Goal: Transaction & Acquisition: Purchase product/service

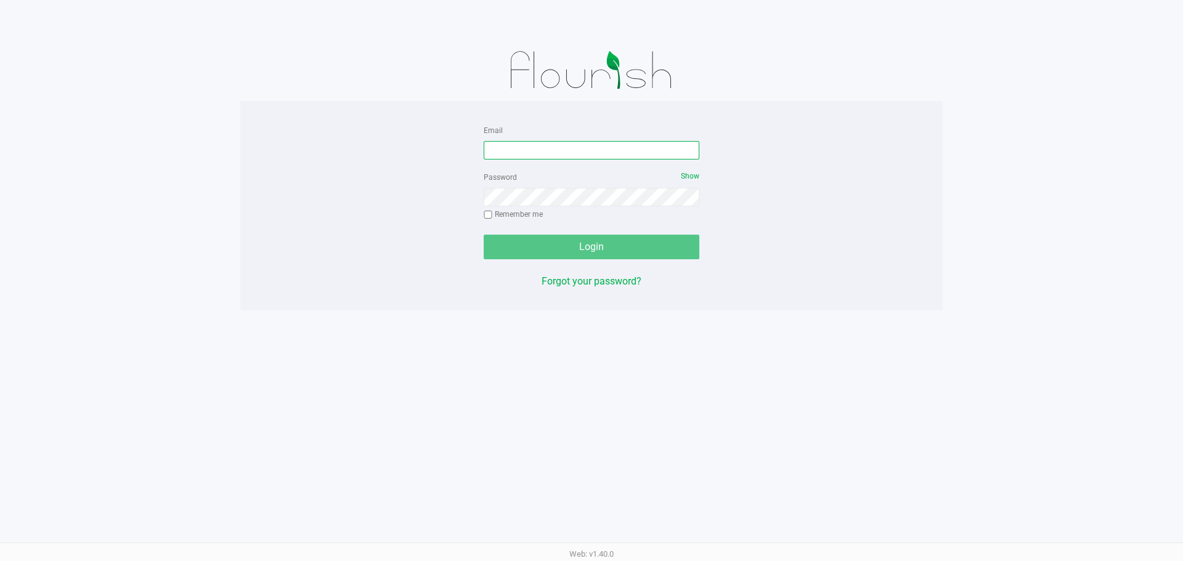
click at [544, 155] on input "Email" at bounding box center [592, 150] width 216 height 18
type input "[EMAIL_ADDRESS][DOMAIN_NAME]"
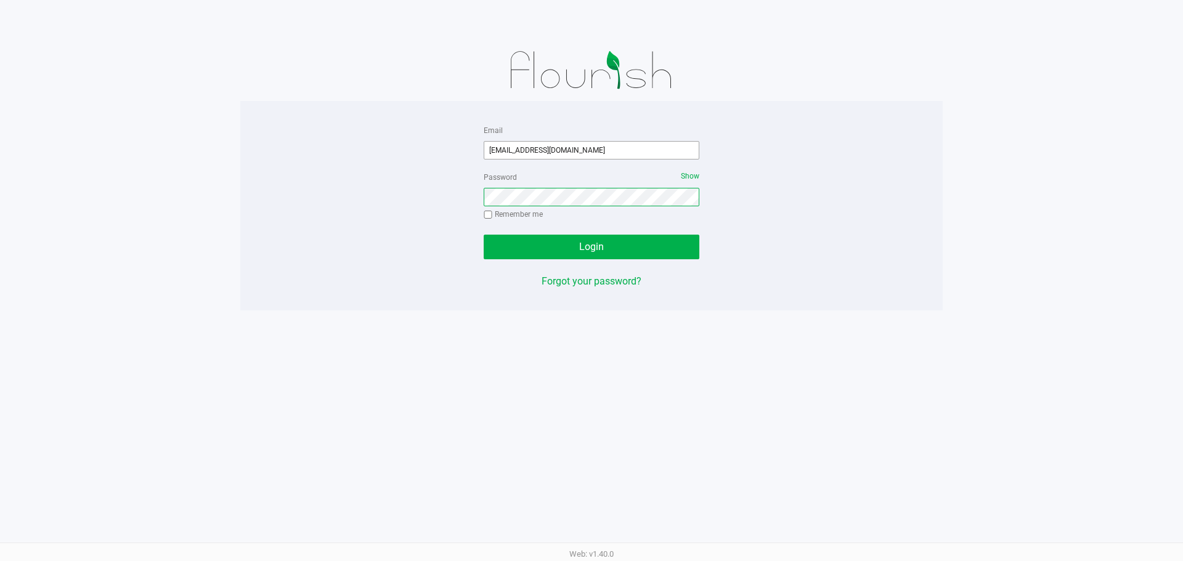
click at [484, 235] on button "Login" at bounding box center [592, 247] width 216 height 25
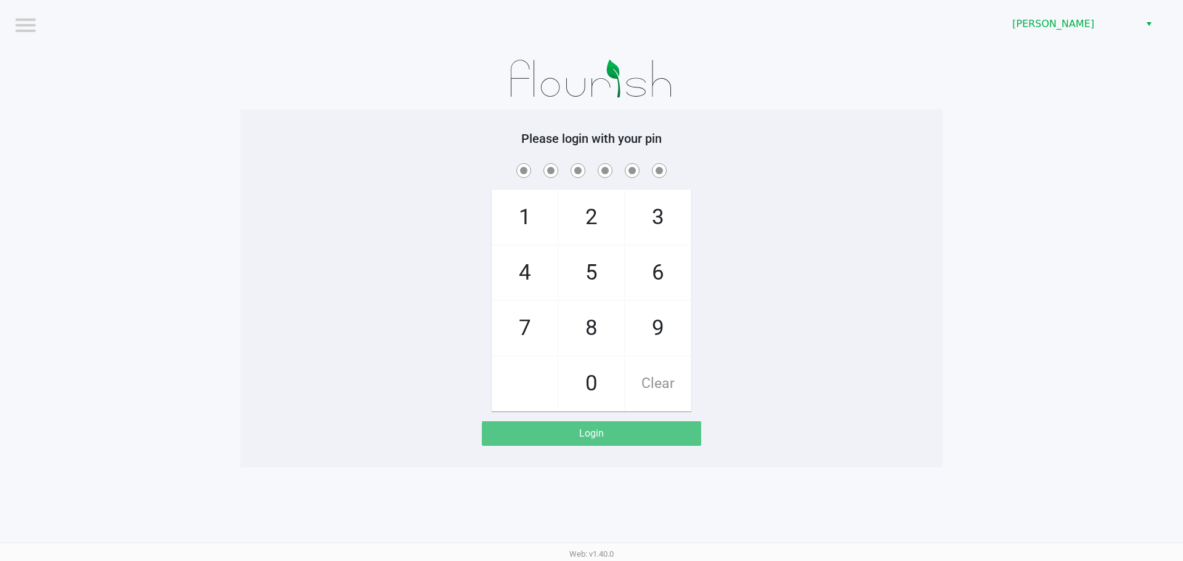
click at [594, 278] on span "5" at bounding box center [591, 273] width 65 height 54
checkbox input "true"
click at [594, 278] on span "5" at bounding box center [591, 273] width 65 height 54
checkbox input "true"
click at [589, 238] on span "2" at bounding box center [591, 217] width 65 height 54
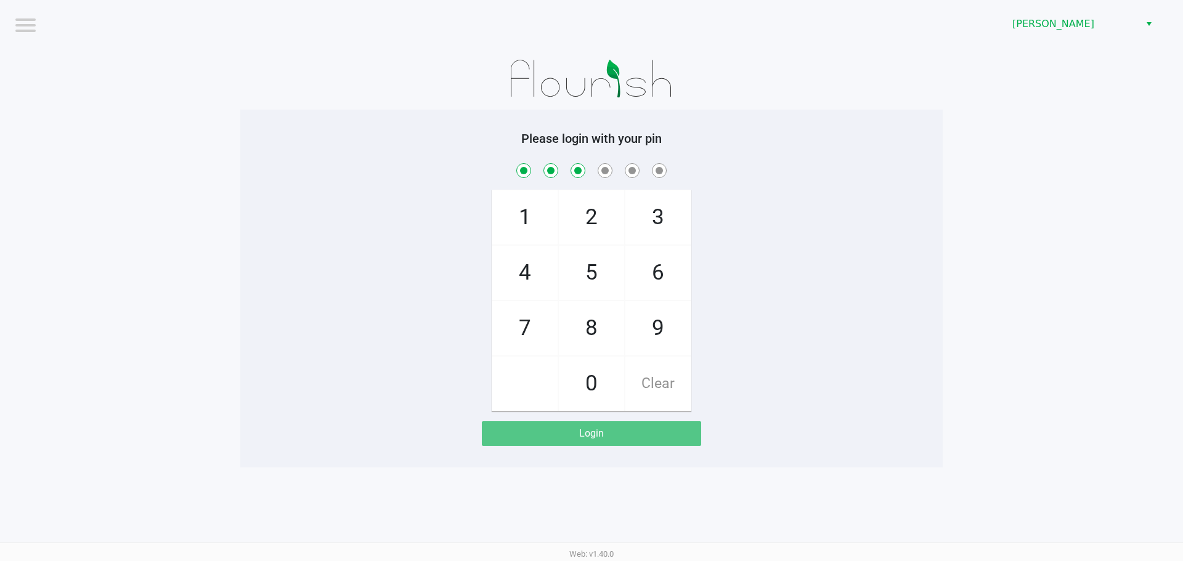
checkbox input "true"
click at [519, 221] on span "1" at bounding box center [524, 217] width 65 height 54
checkbox input "true"
drag, startPoint x: 668, startPoint y: 319, endPoint x: 659, endPoint y: 320, distance: 9.3
click at [667, 320] on span "9" at bounding box center [657, 328] width 65 height 54
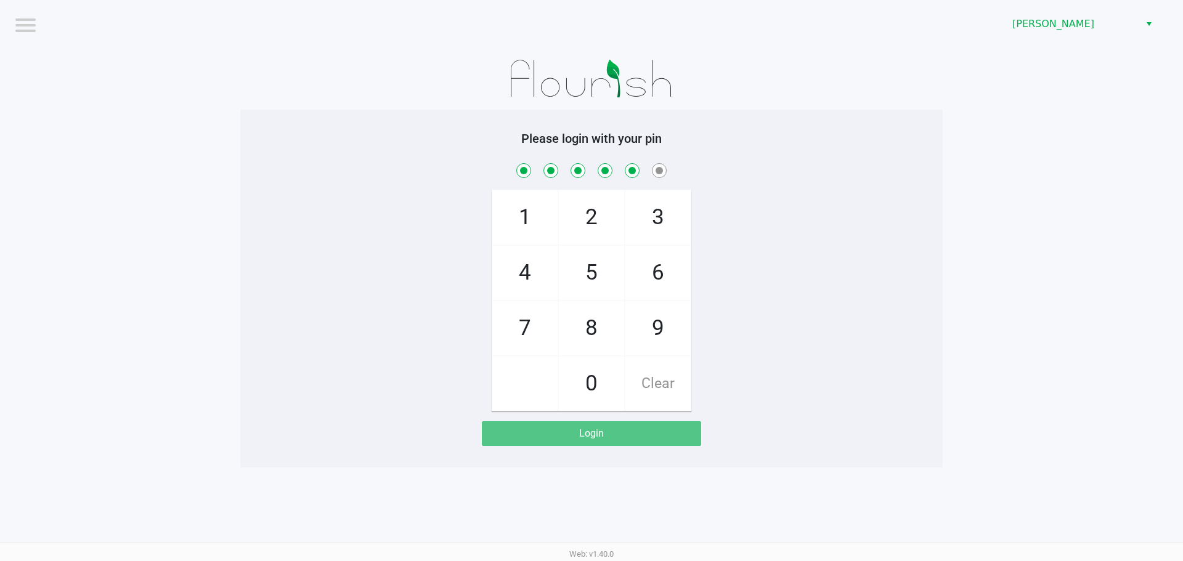
checkbox input "true"
click at [589, 221] on span "2" at bounding box center [591, 217] width 65 height 54
checkbox input "true"
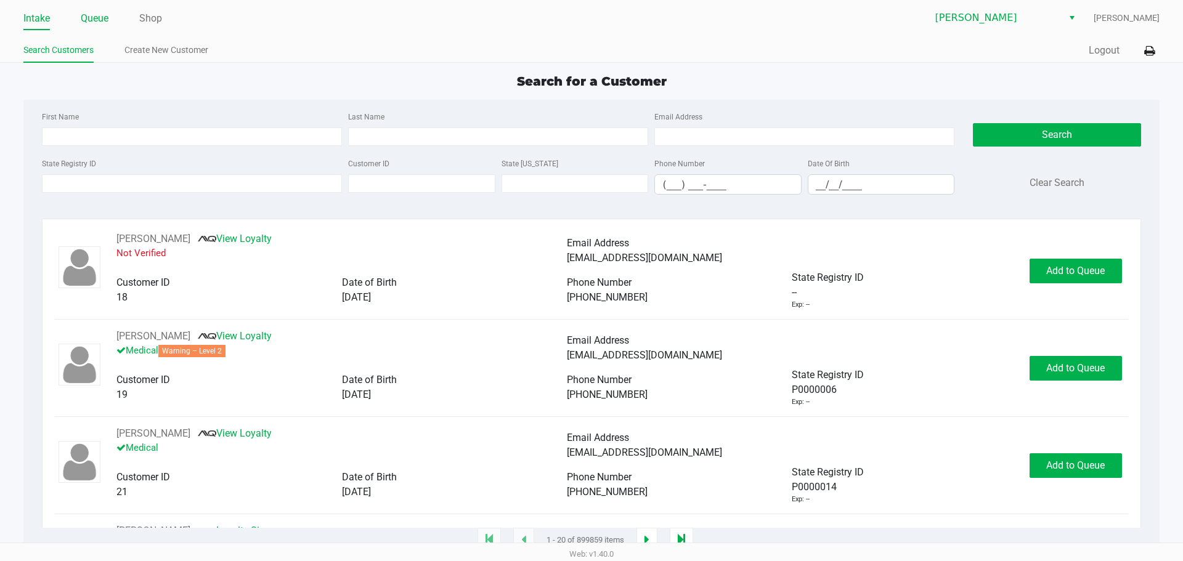
click at [99, 15] on link "Queue" at bounding box center [95, 18] width 28 height 17
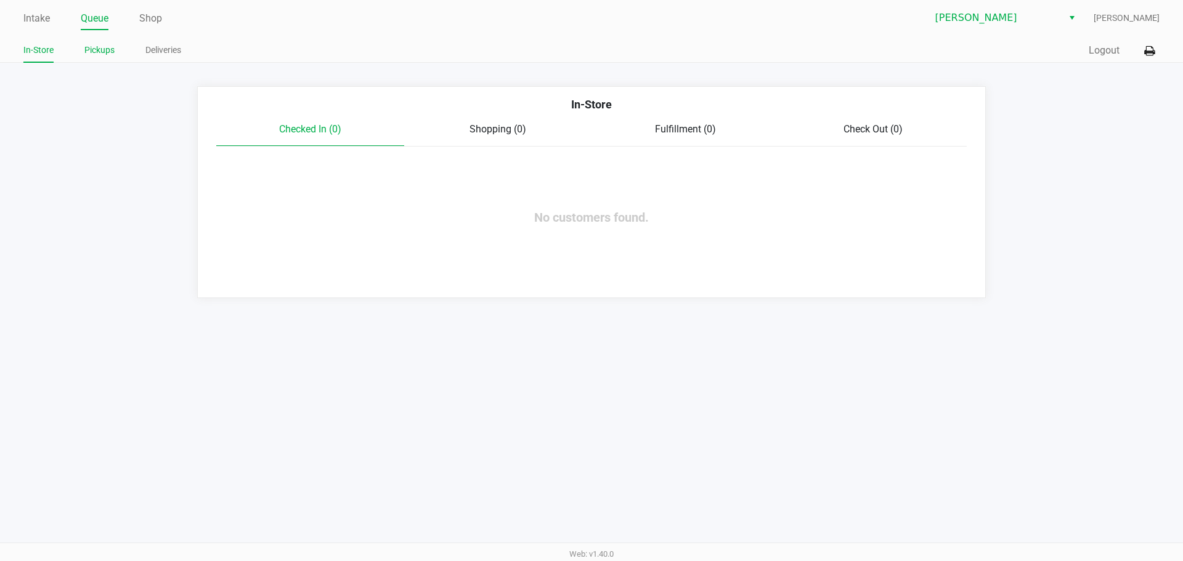
click at [99, 50] on link "Pickups" at bounding box center [99, 50] width 30 height 15
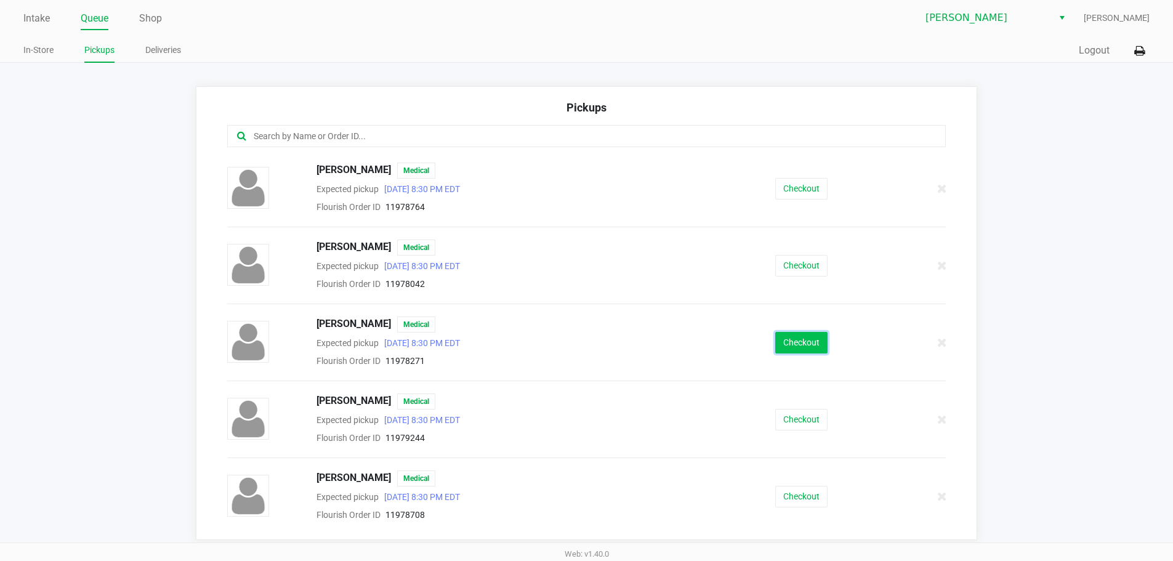
click at [793, 344] on button "Checkout" at bounding box center [802, 343] width 52 height 22
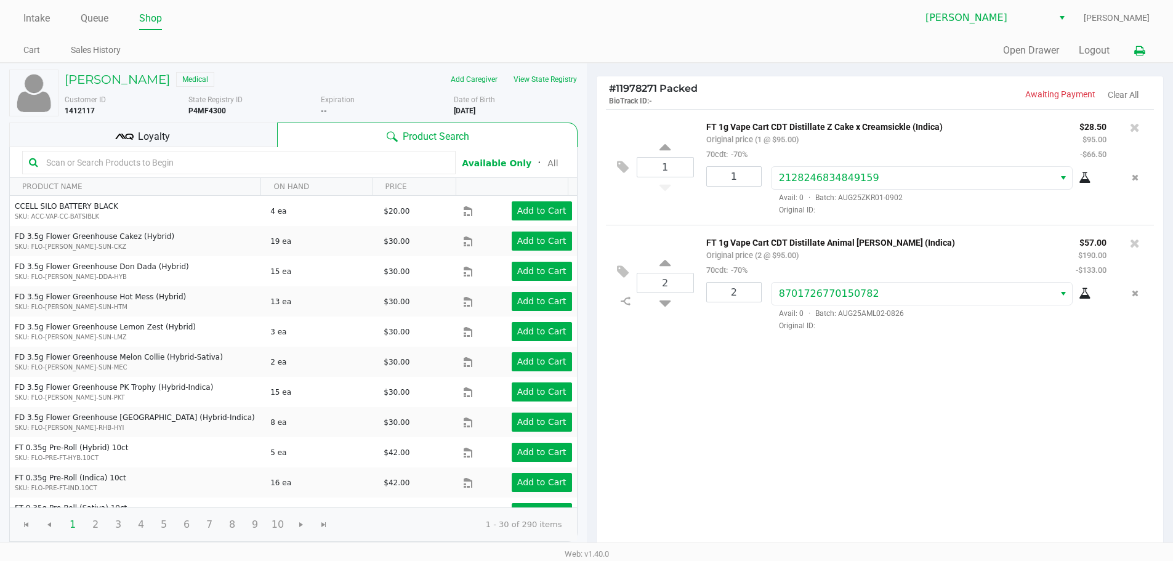
click at [1140, 54] on icon at bounding box center [1140, 51] width 10 height 9
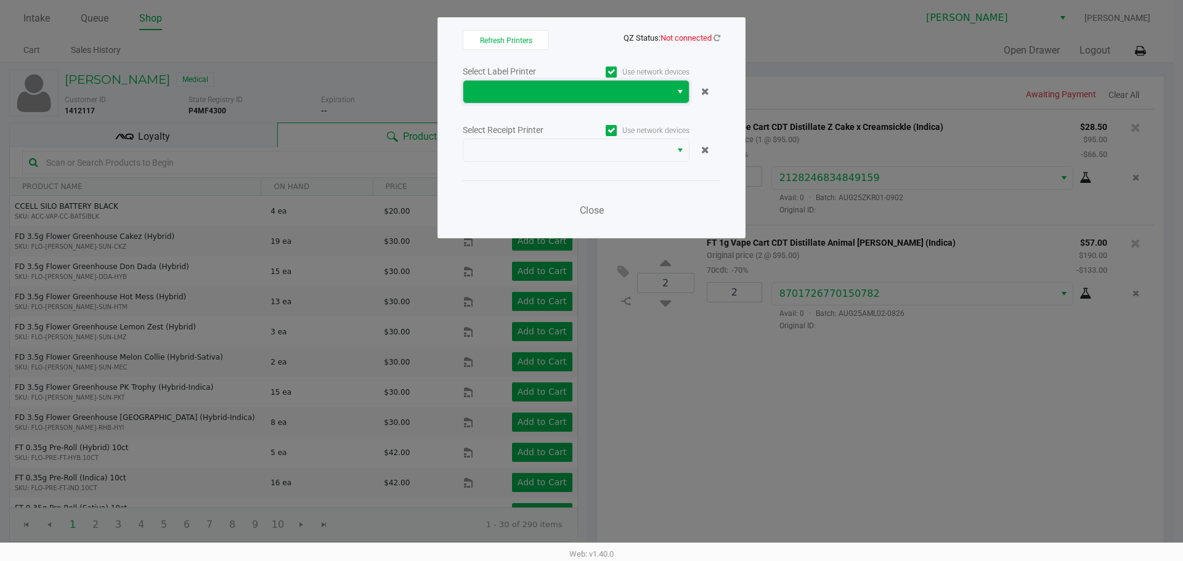
click at [556, 90] on span at bounding box center [567, 91] width 193 height 15
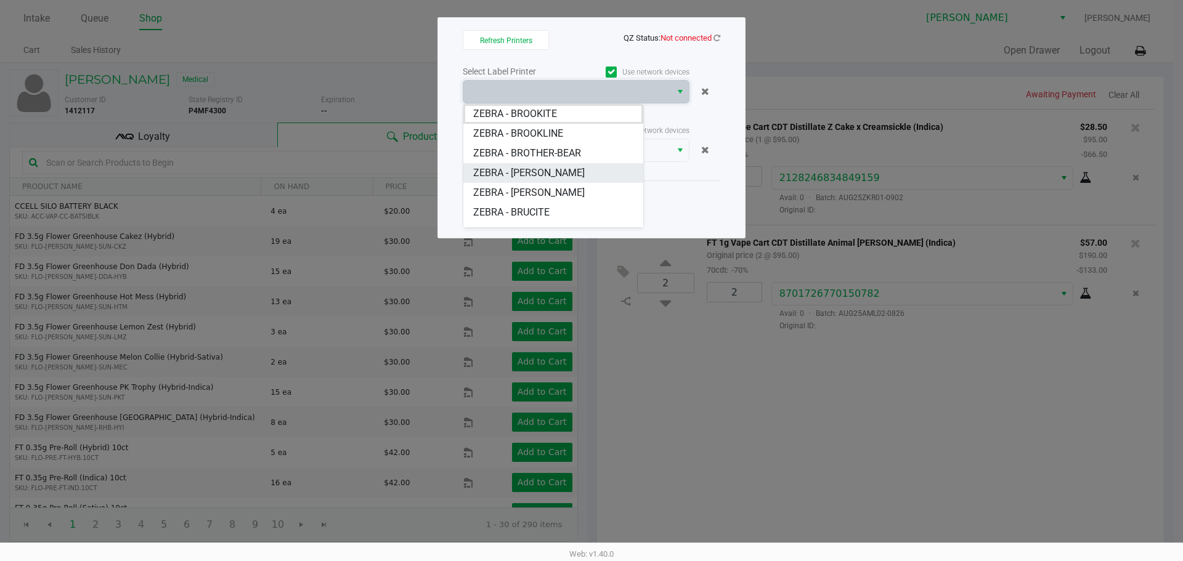
click at [540, 172] on span "ZEBRA - [PERSON_NAME]" at bounding box center [528, 173] width 111 height 15
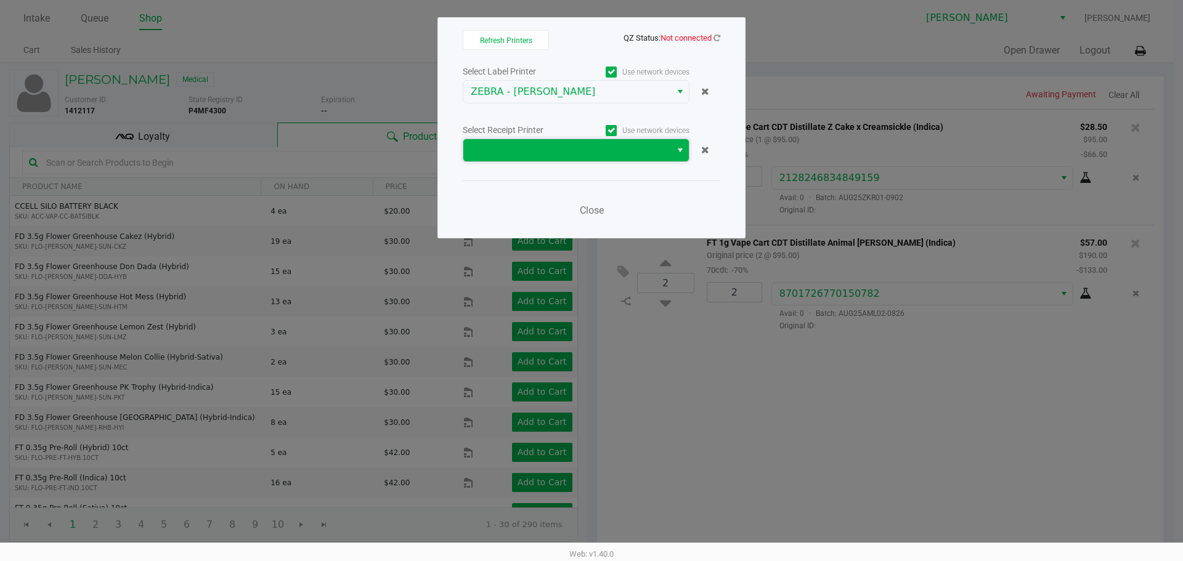
click at [550, 146] on span at bounding box center [567, 150] width 193 height 15
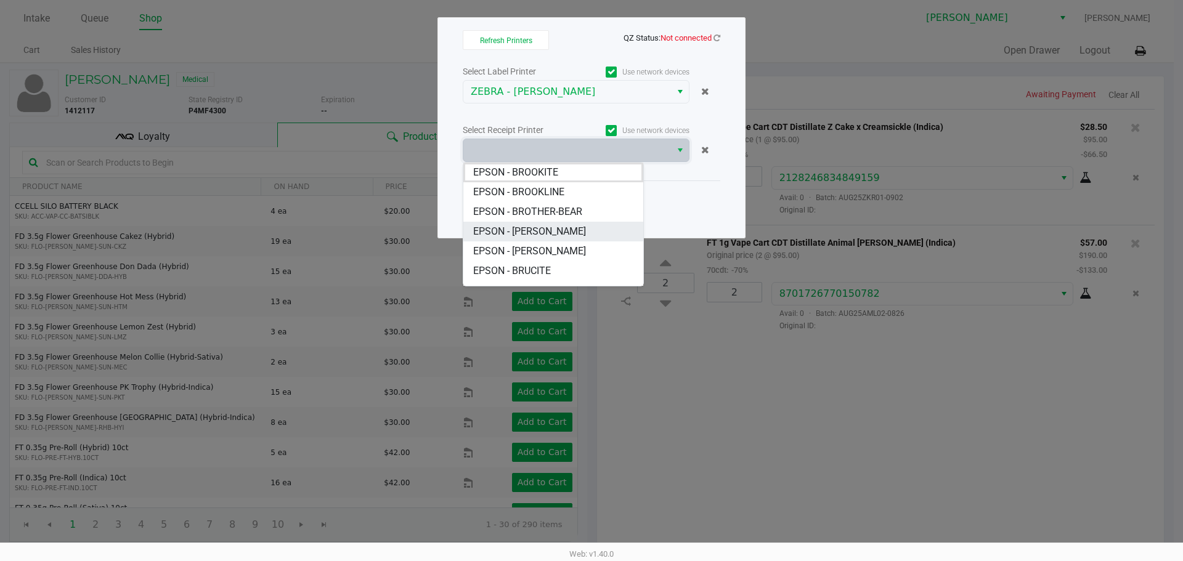
click at [543, 229] on span "EPSON - [PERSON_NAME]" at bounding box center [529, 231] width 113 height 15
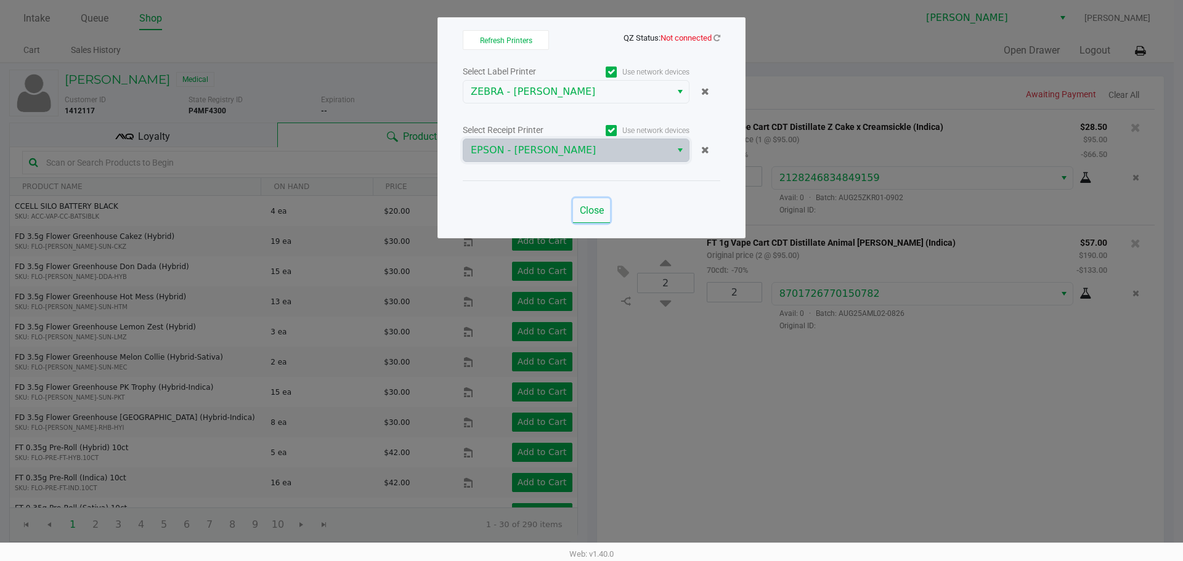
click at [594, 209] on span "Close" at bounding box center [592, 211] width 24 height 12
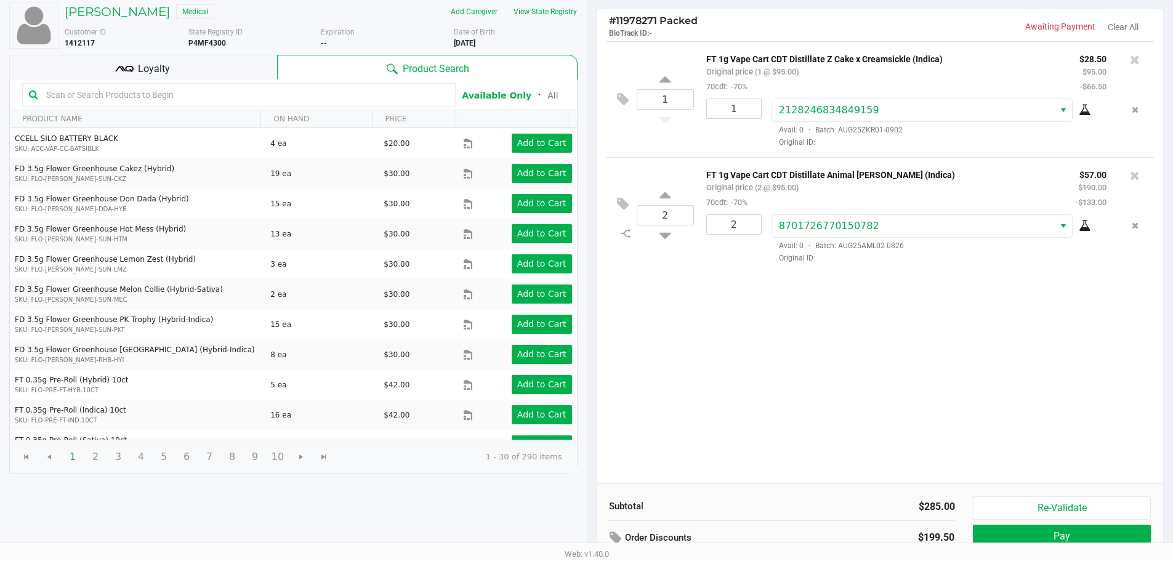
scroll to position [126, 0]
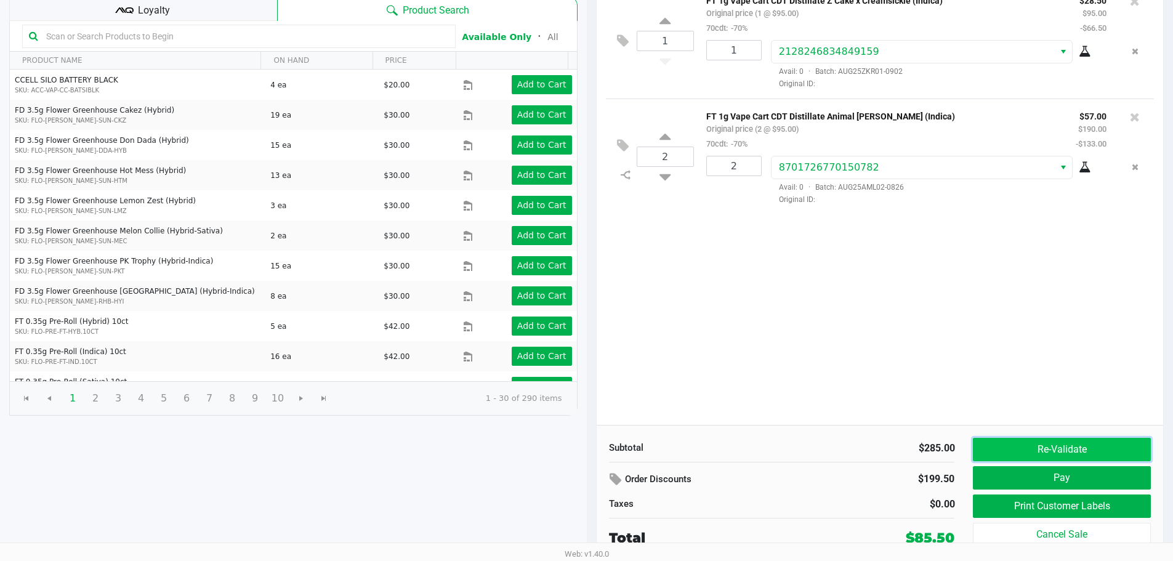
click at [1063, 448] on button "Re-Validate" at bounding box center [1061, 449] width 177 height 23
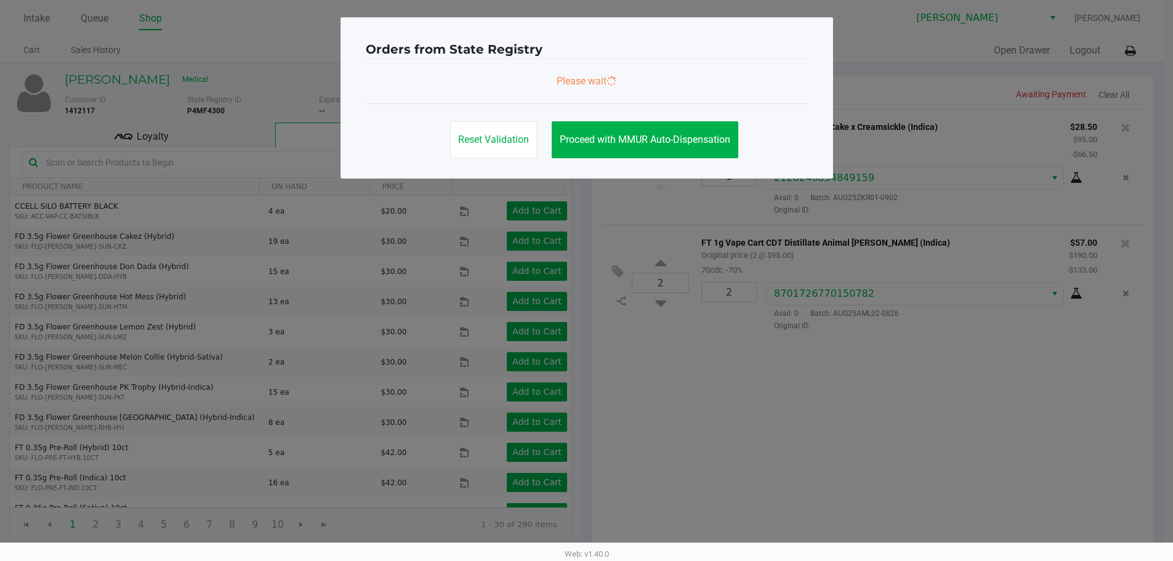
scroll to position [0, 0]
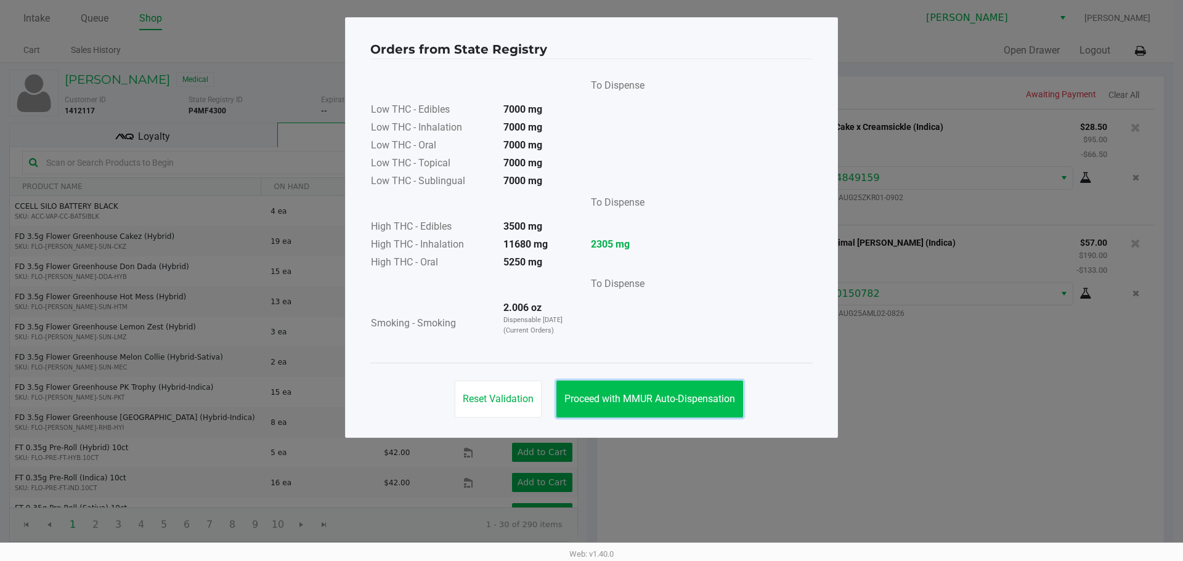
click at [656, 400] on span "Proceed with MMUR Auto-Dispensation" at bounding box center [649, 399] width 171 height 12
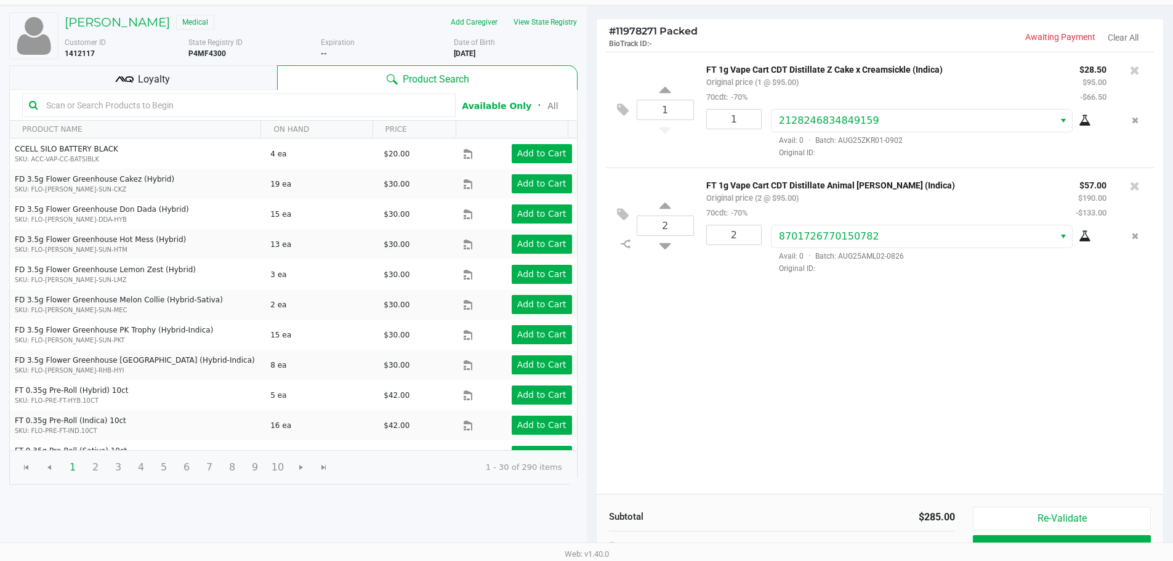
scroll to position [126, 0]
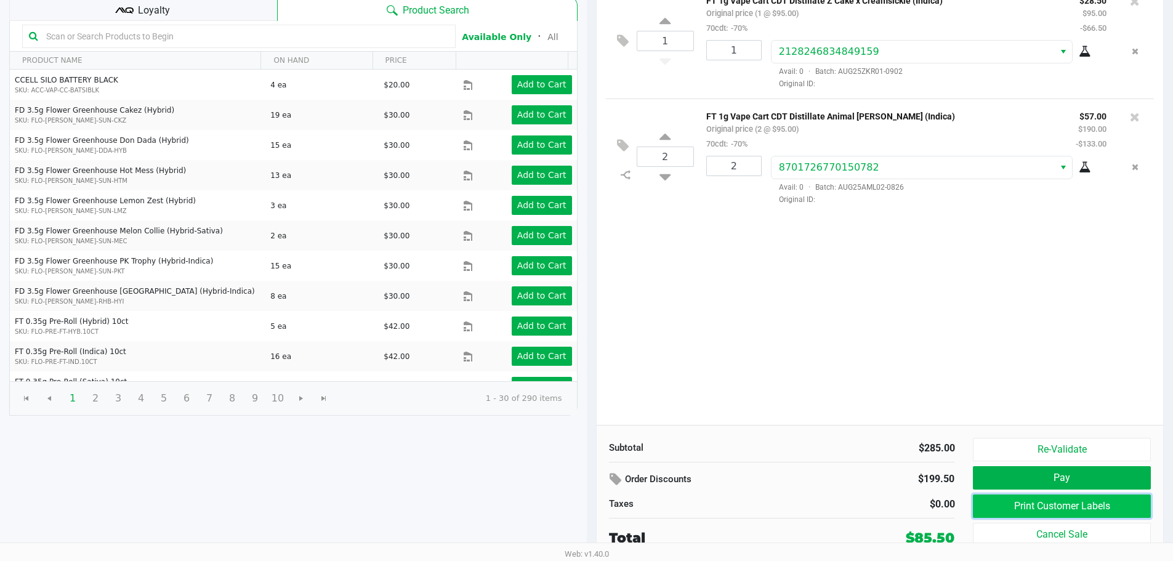
click at [1057, 508] on button "Print Customer Labels" at bounding box center [1061, 506] width 177 height 23
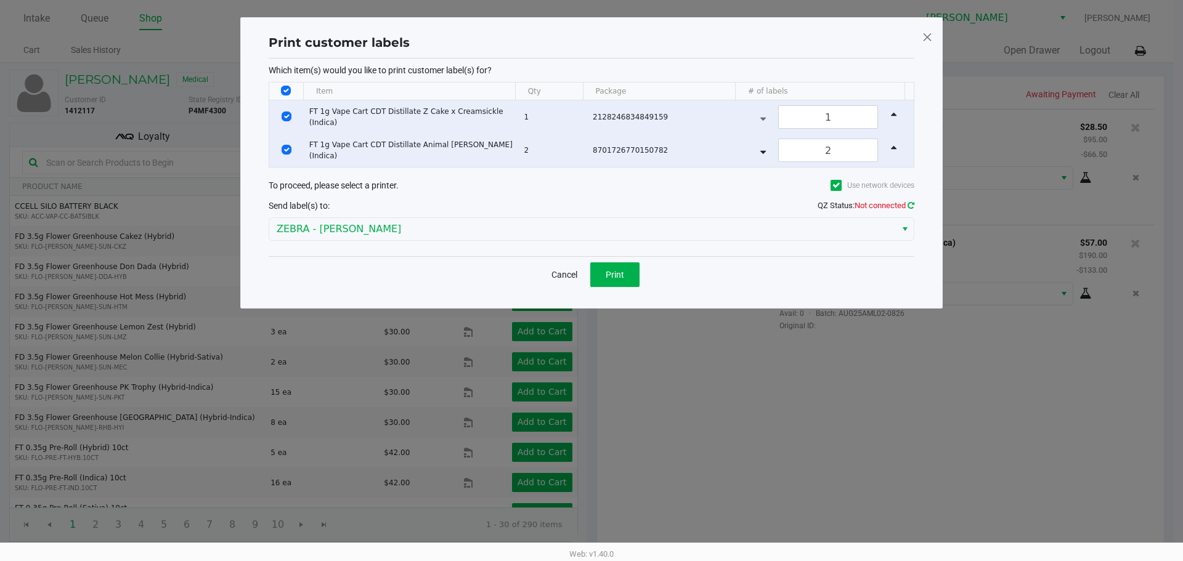
click at [911, 205] on icon at bounding box center [910, 205] width 7 height 8
click at [620, 270] on span "Print" at bounding box center [615, 275] width 18 height 10
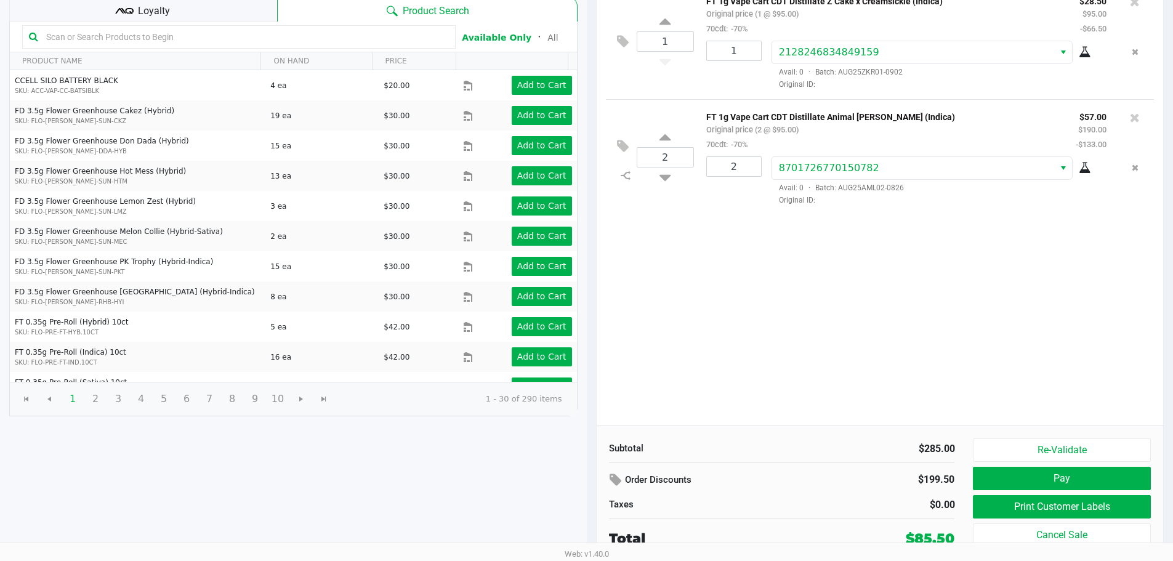
scroll to position [126, 0]
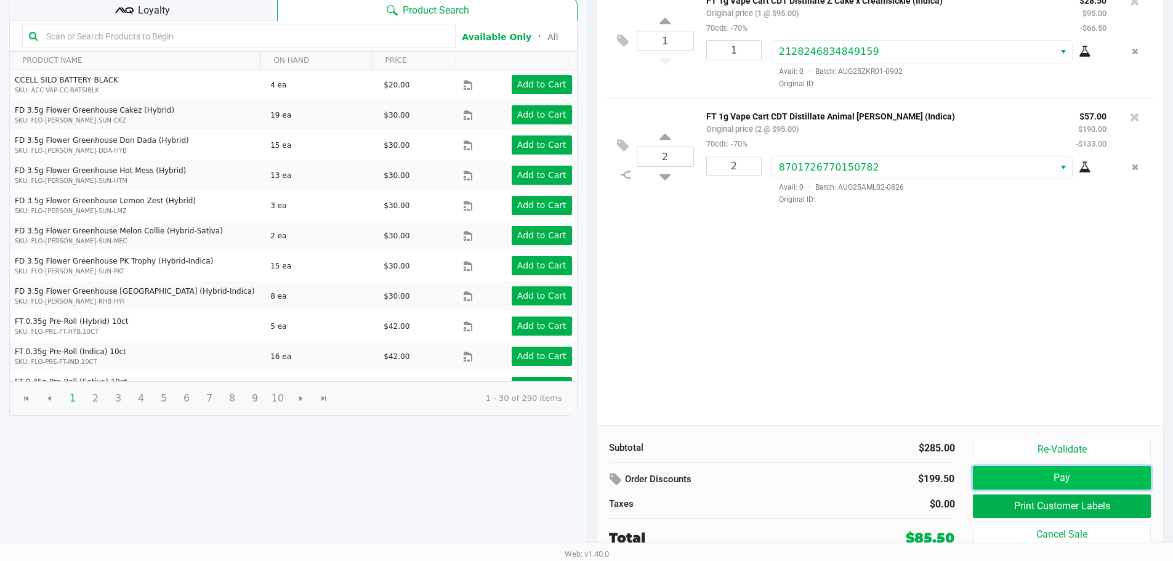
click at [1031, 480] on button "Pay" at bounding box center [1061, 477] width 177 height 23
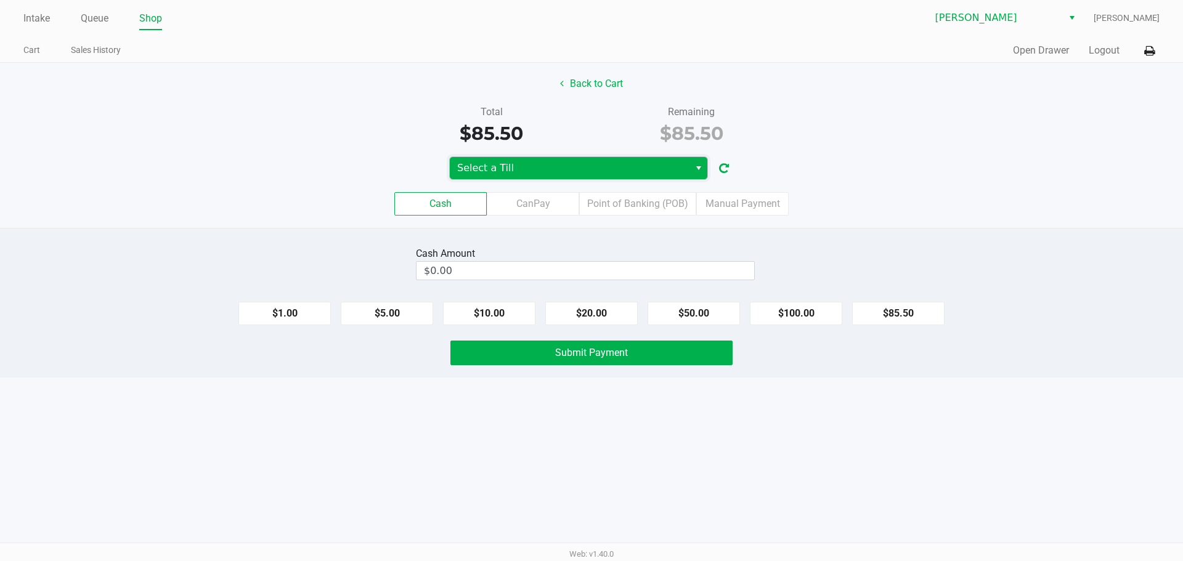
click at [569, 164] on span "Select a Till" at bounding box center [569, 168] width 225 height 15
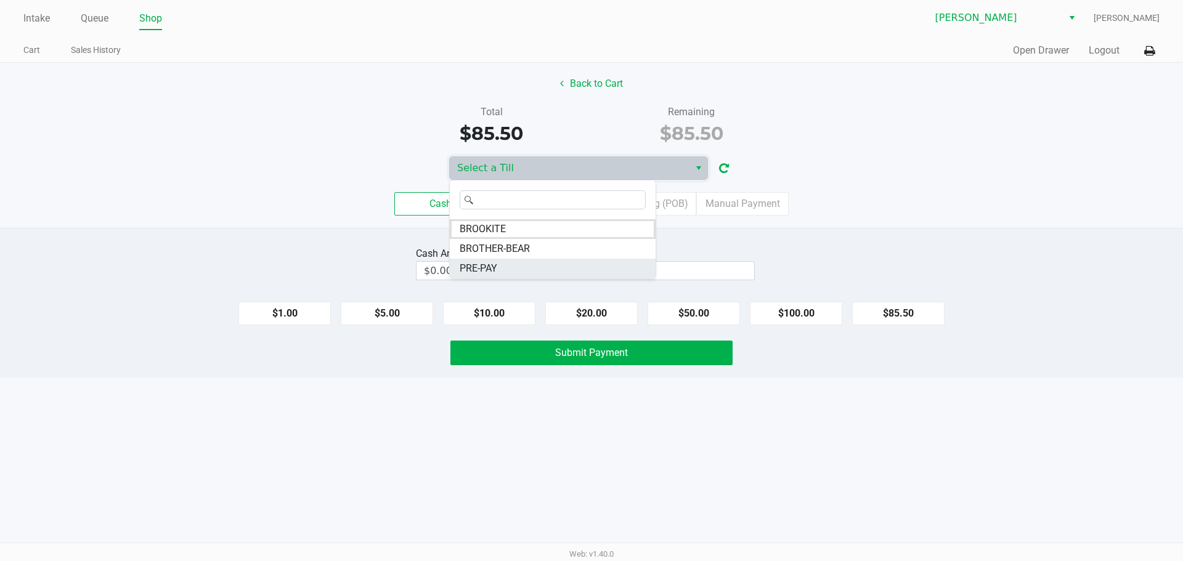
click at [503, 266] on li "PRE-PAY" at bounding box center [553, 269] width 206 height 20
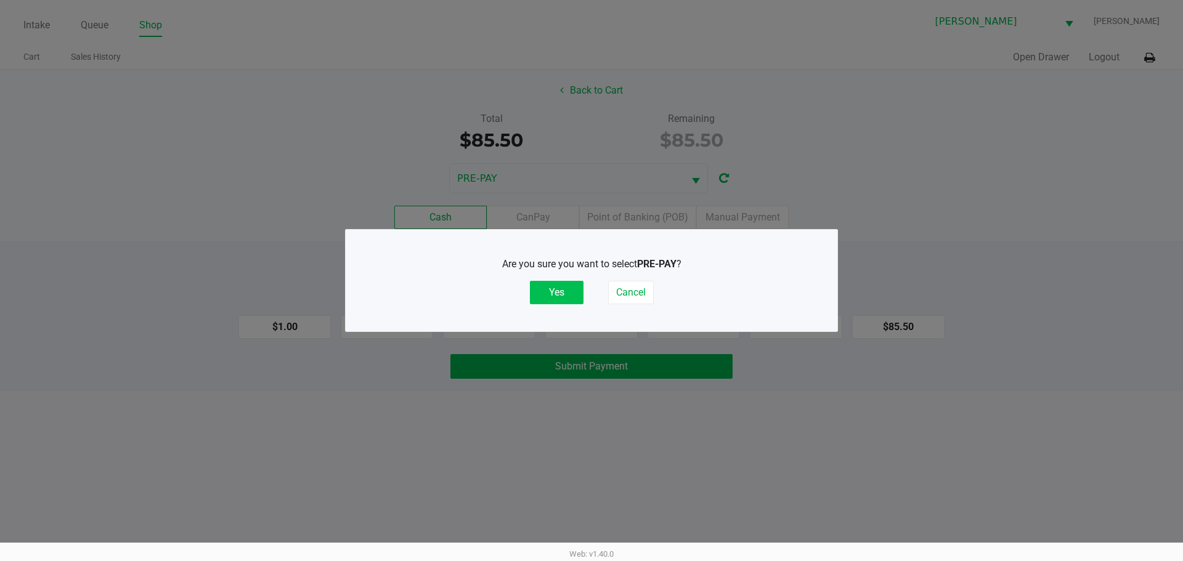
click at [558, 295] on button "Yes" at bounding box center [557, 292] width 54 height 23
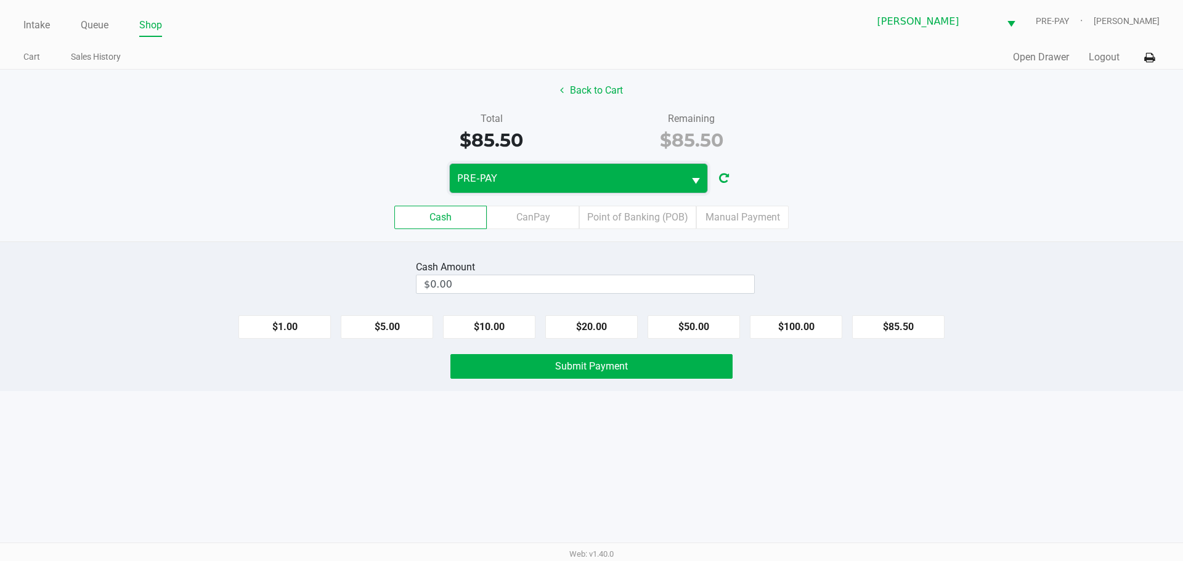
click at [628, 176] on span "PRE-PAY" at bounding box center [566, 178] width 219 height 15
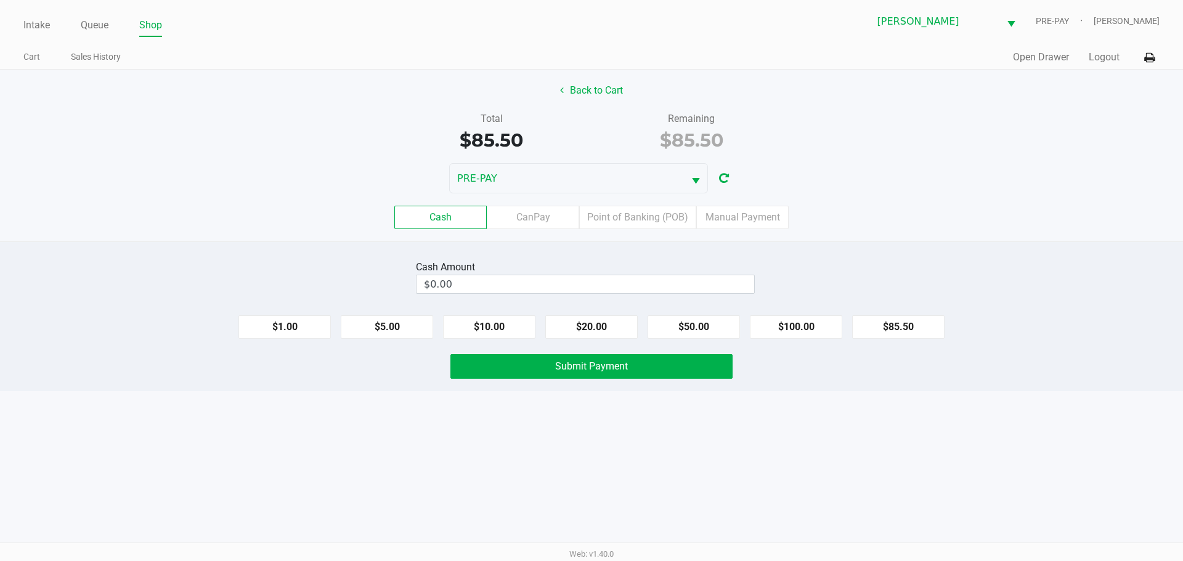
click at [903, 196] on div "Cash CanPay Point of Banking (POB) Manual Payment" at bounding box center [591, 217] width 1201 height 48
click at [530, 212] on label "CanPay" at bounding box center [533, 217] width 92 height 23
click at [0, 0] on 2 "CanPay" at bounding box center [0, 0] width 0 height 0
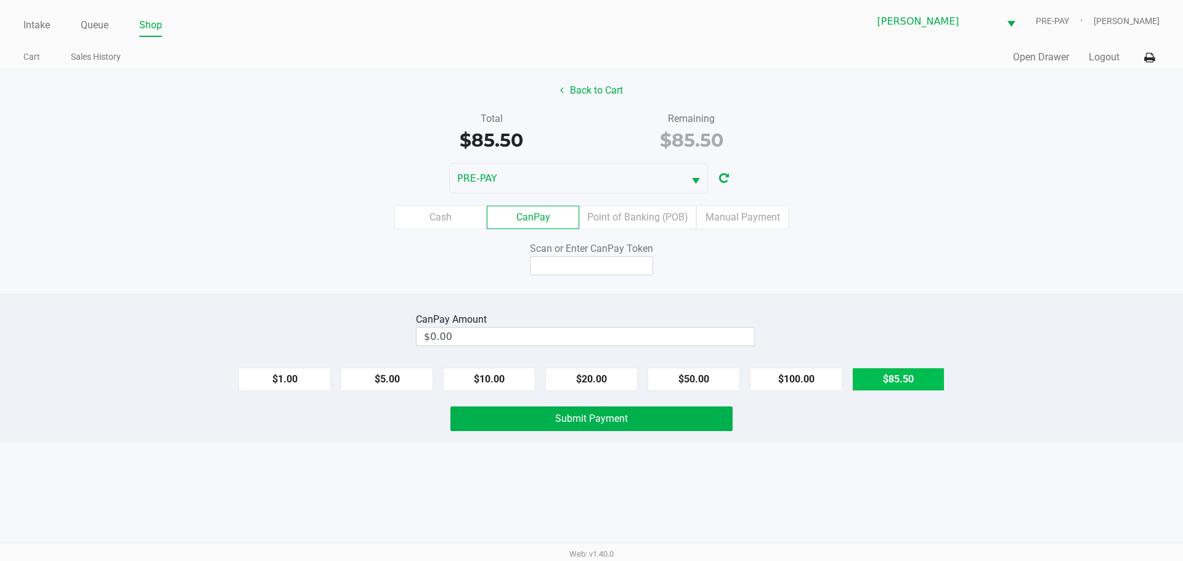
click at [918, 374] on button "$85.50" at bounding box center [898, 379] width 92 height 23
type input "$85.50"
click at [575, 270] on input at bounding box center [591, 265] width 123 height 19
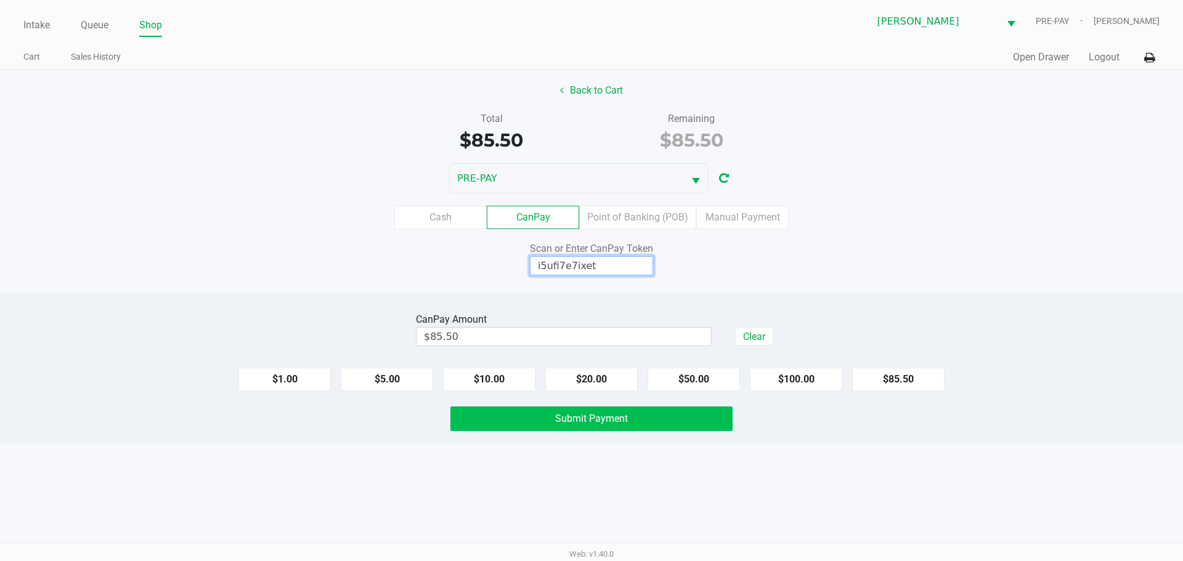
type input "i5ufi7e7ixet"
click at [586, 421] on span "Submit Payment" at bounding box center [591, 419] width 73 height 12
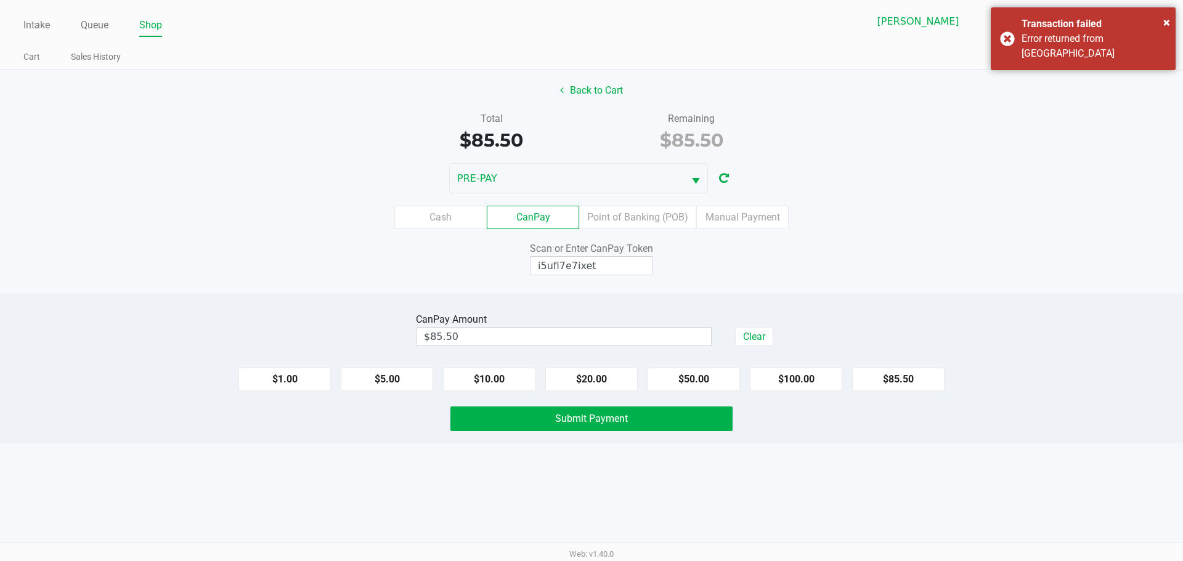
click at [918, 136] on div "Total $85.50 Remaining $85.50" at bounding box center [591, 132] width 1201 height 43
click at [1167, 17] on span "×" at bounding box center [1166, 22] width 7 height 15
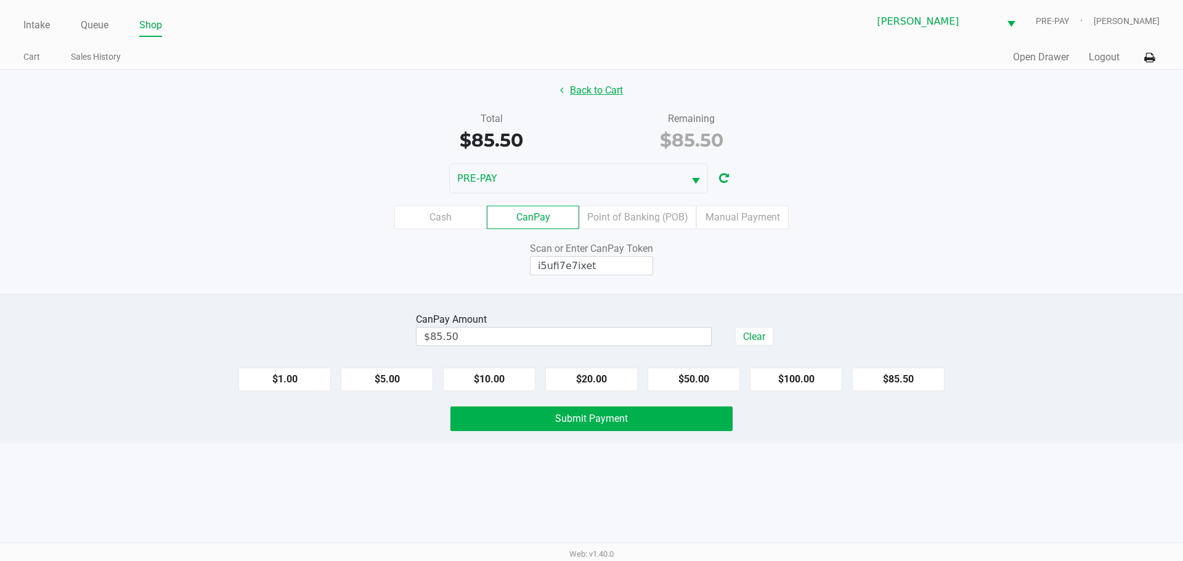
click at [579, 91] on button "Back to Cart" at bounding box center [591, 90] width 79 height 23
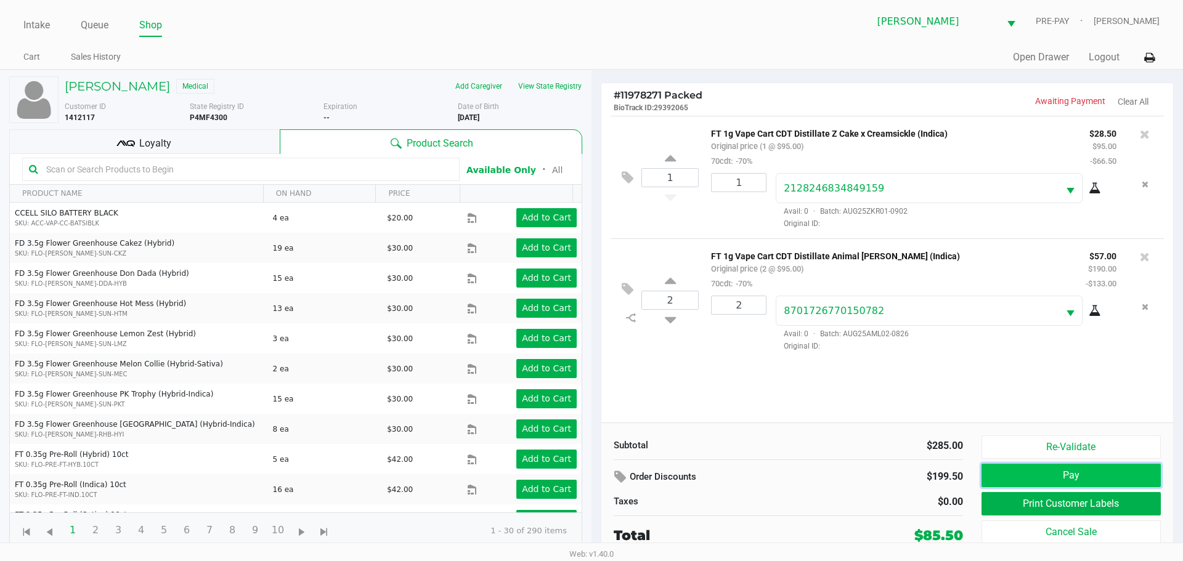
click at [1008, 476] on button "Pay" at bounding box center [1070, 475] width 179 height 23
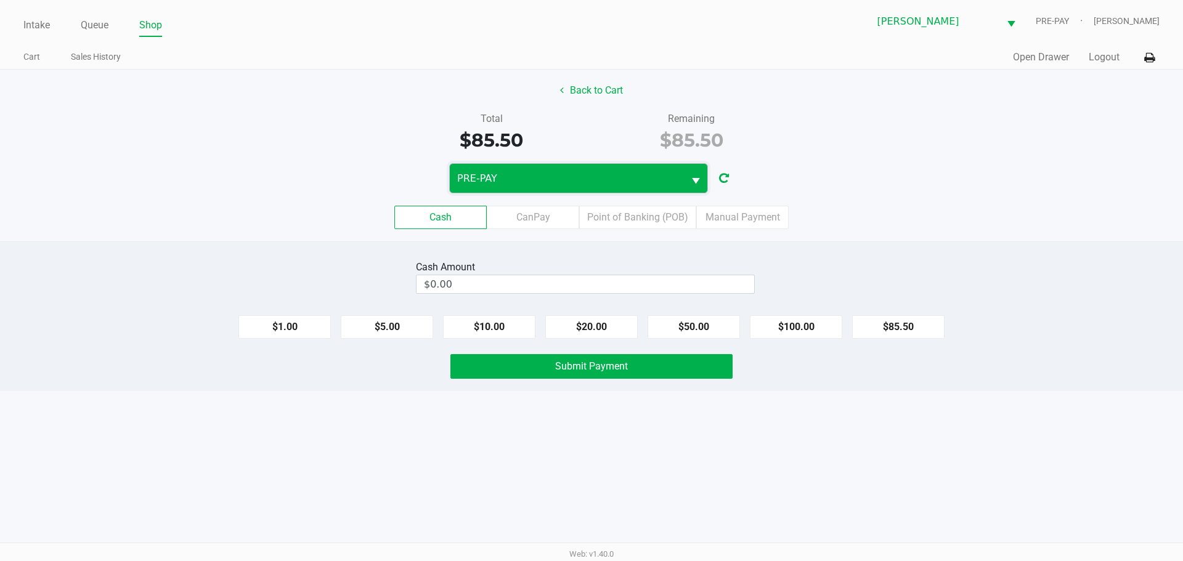
click at [511, 179] on span "PRE-PAY" at bounding box center [566, 178] width 219 height 15
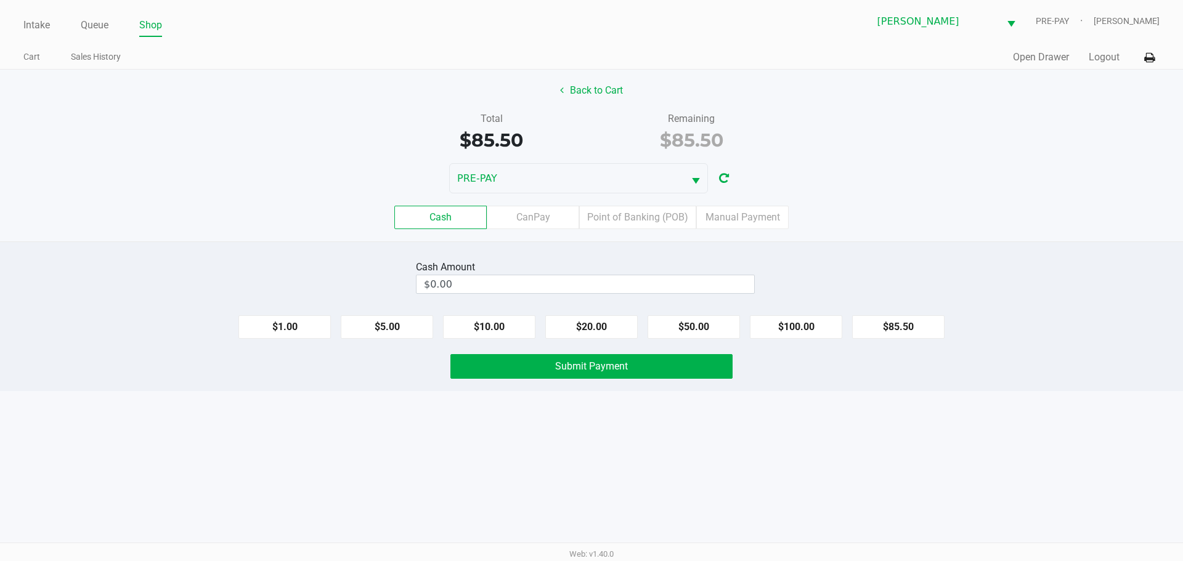
drag, startPoint x: 877, startPoint y: 237, endPoint x: 870, endPoint y: 228, distance: 11.0
click at [877, 233] on div "Cash CanPay Point of Banking (POB) Manual Payment" at bounding box center [591, 217] width 1201 height 48
click at [743, 222] on label "Manual Payment" at bounding box center [742, 217] width 92 height 23
click at [0, 0] on 8 "Manual Payment" at bounding box center [0, 0] width 0 height 0
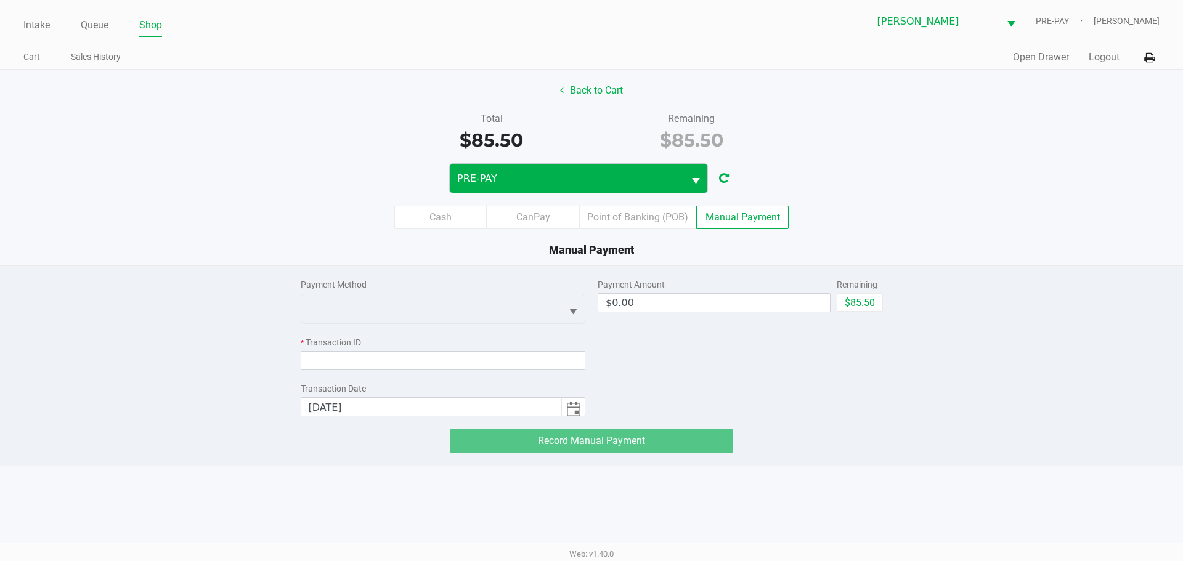
click at [698, 177] on span "Select" at bounding box center [695, 181] width 15 height 15
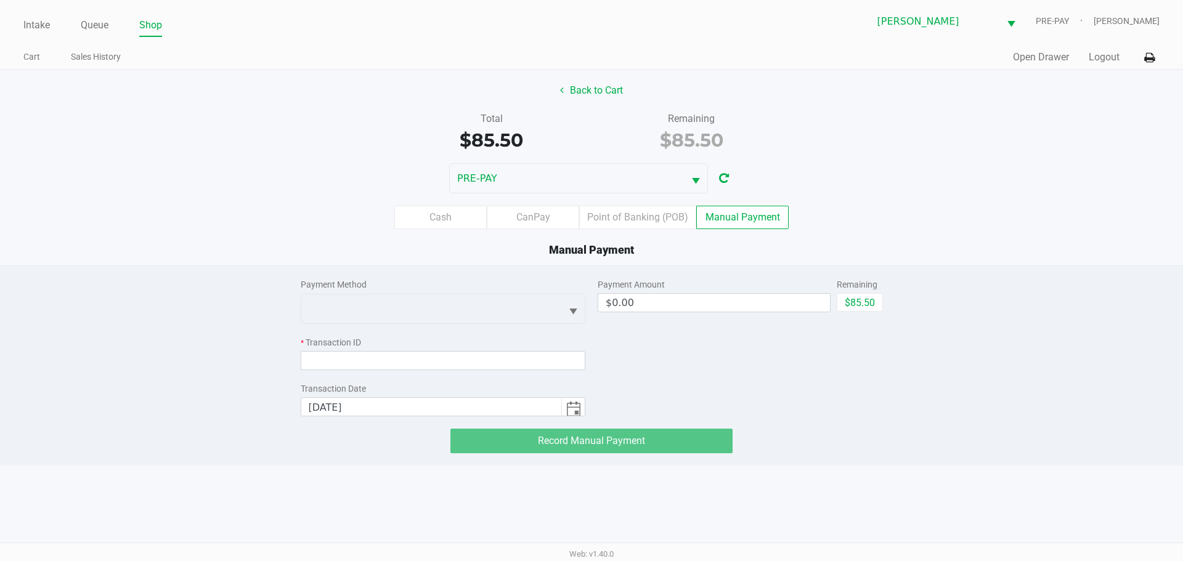
click at [753, 219] on label "Manual Payment" at bounding box center [742, 217] width 92 height 23
click at [0, 0] on 8 "Manual Payment" at bounding box center [0, 0] width 0 height 0
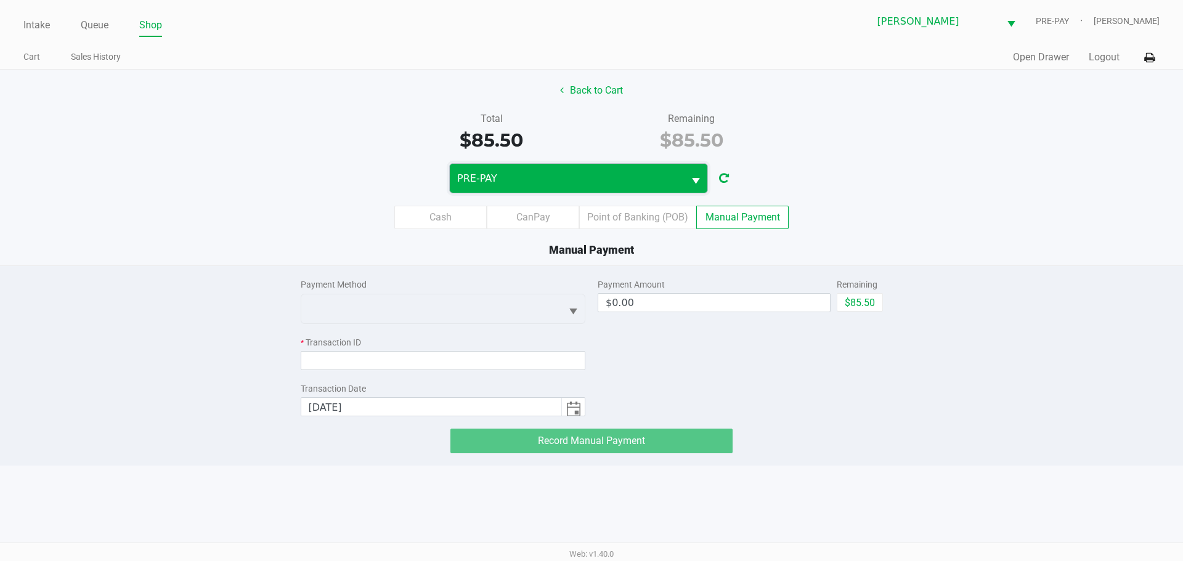
click at [677, 177] on span "PRE-PAY" at bounding box center [567, 178] width 234 height 29
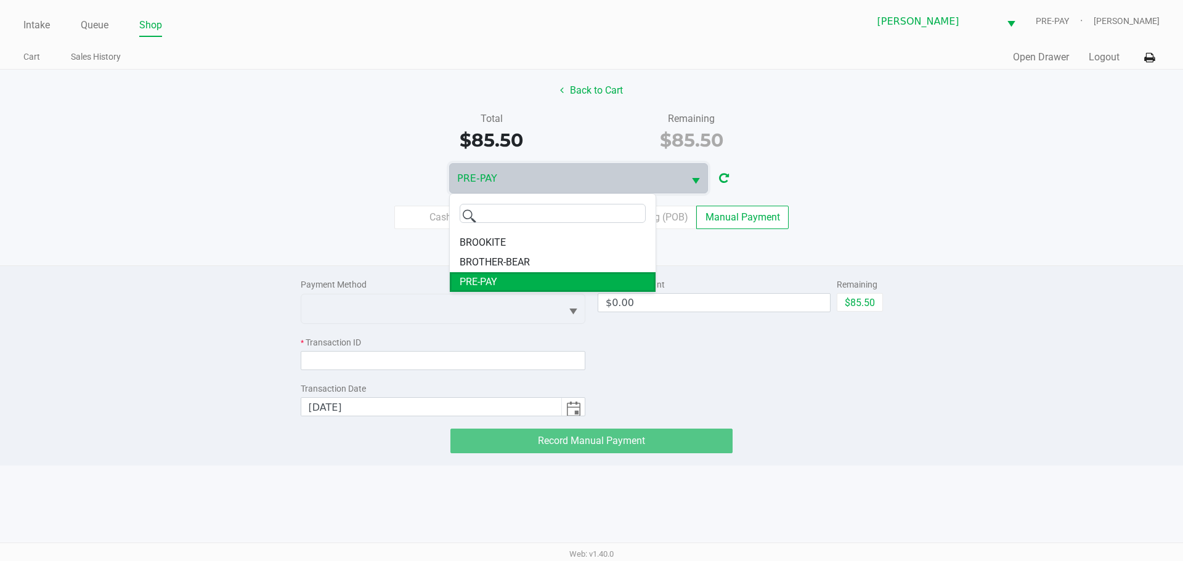
click at [957, 130] on div "Total $85.50 Remaining $85.50" at bounding box center [591, 132] width 1201 height 43
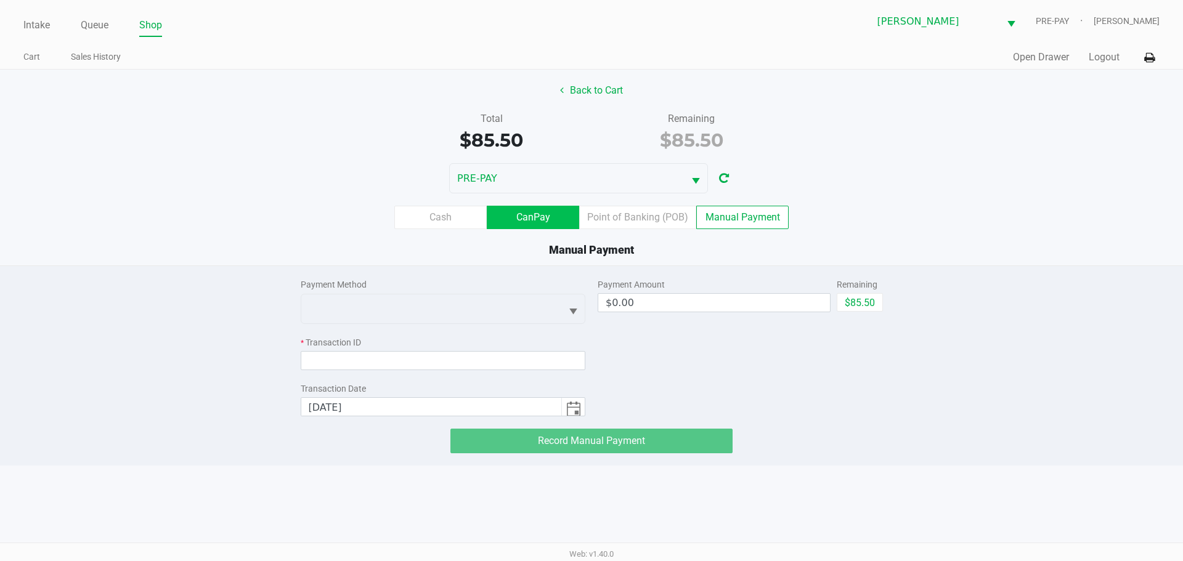
click at [535, 218] on label "CanPay" at bounding box center [533, 217] width 92 height 23
click at [0, 0] on 2 "CanPay" at bounding box center [0, 0] width 0 height 0
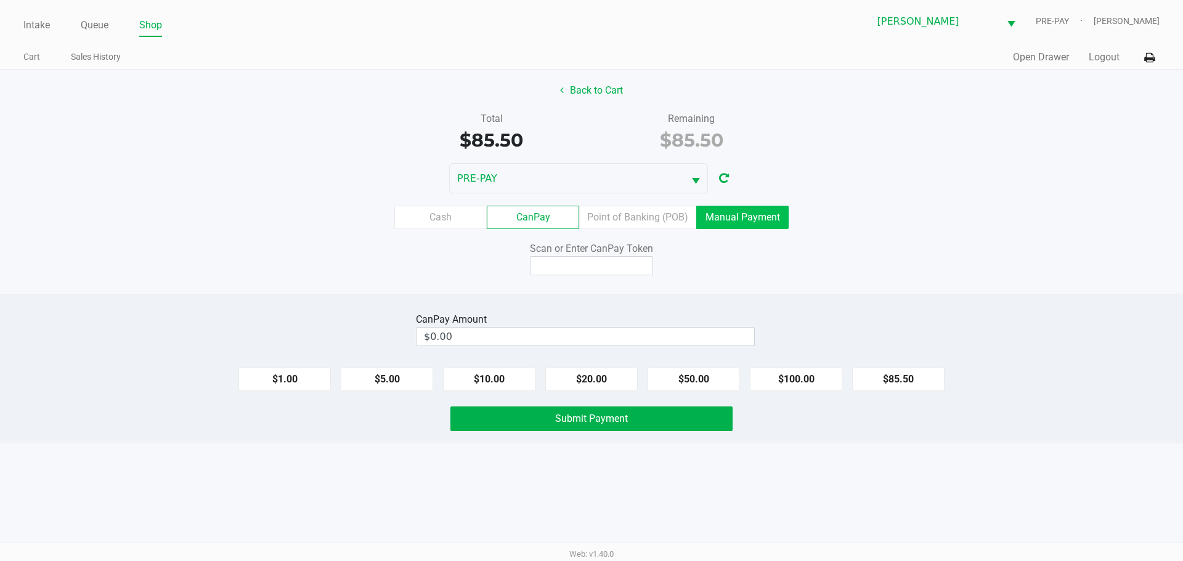
click at [736, 221] on label "Manual Payment" at bounding box center [742, 217] width 92 height 23
click at [0, 0] on 8 "Manual Payment" at bounding box center [0, 0] width 0 height 0
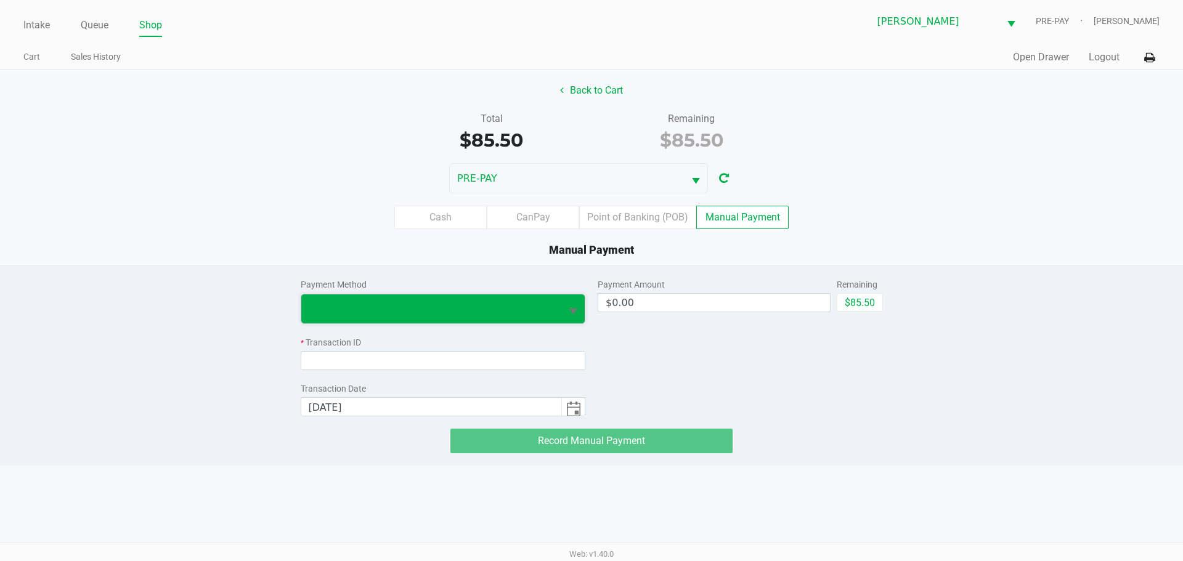
click at [357, 307] on span at bounding box center [432, 308] width 246 height 15
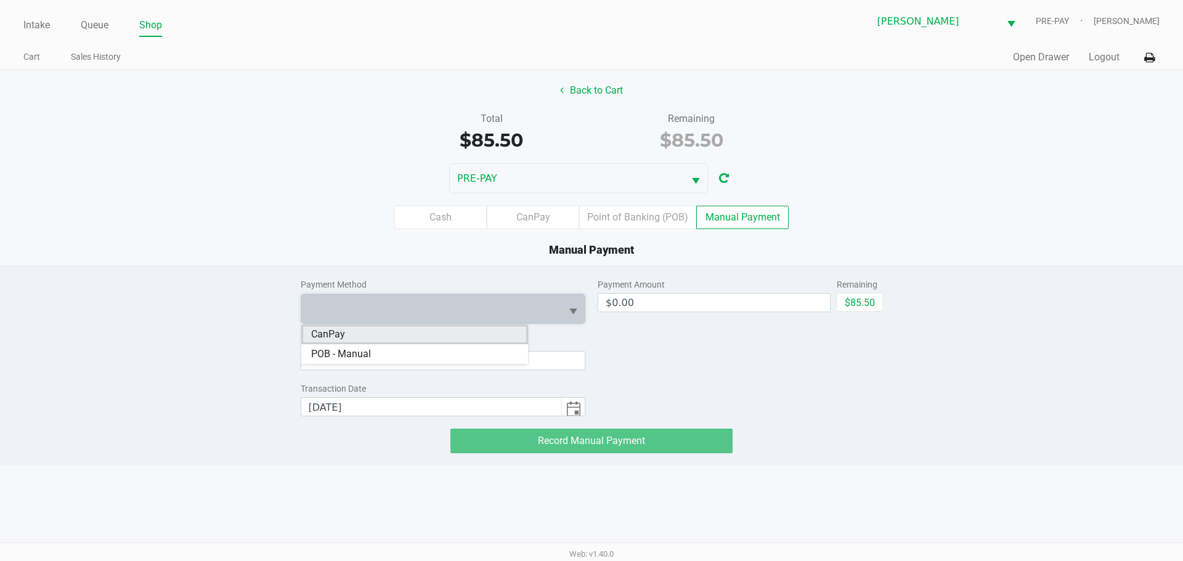
click at [365, 334] on li "CanPay" at bounding box center [414, 335] width 227 height 20
click at [879, 299] on button "$85.50" at bounding box center [859, 302] width 46 height 18
type input "$85.50"
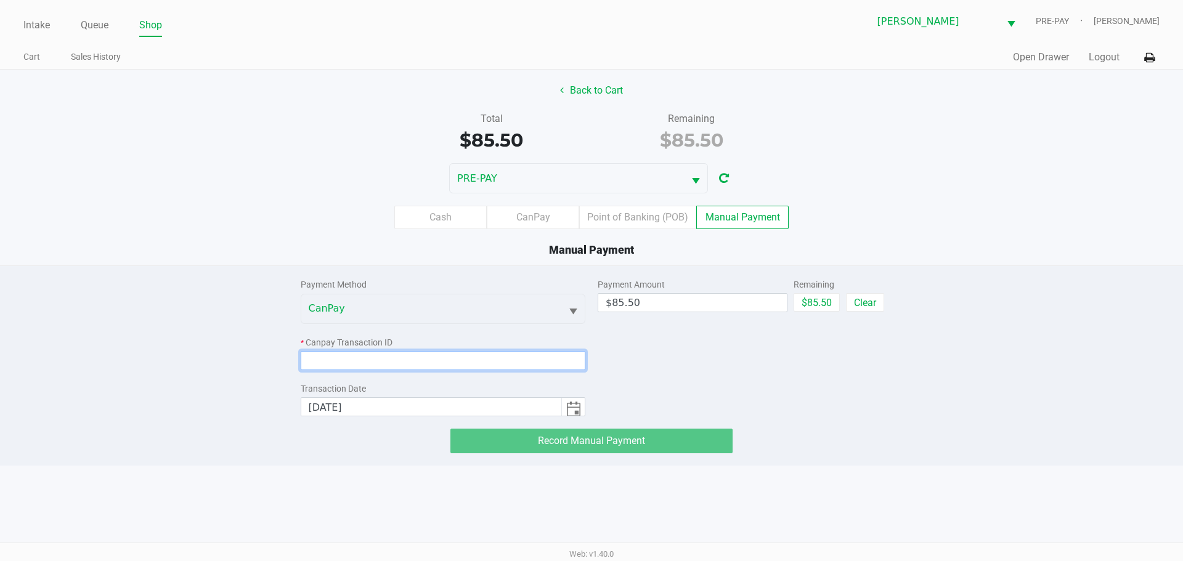
click at [379, 361] on input at bounding box center [443, 360] width 285 height 19
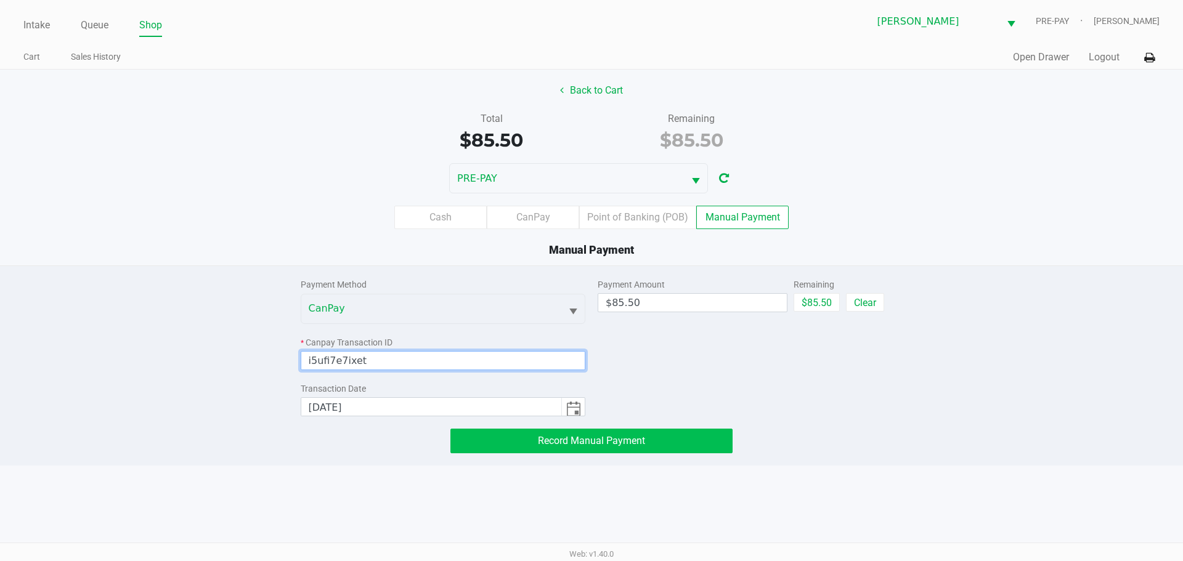
type input "i5ufi7e7ixet"
click at [603, 442] on span "Record Manual Payment" at bounding box center [591, 441] width 107 height 12
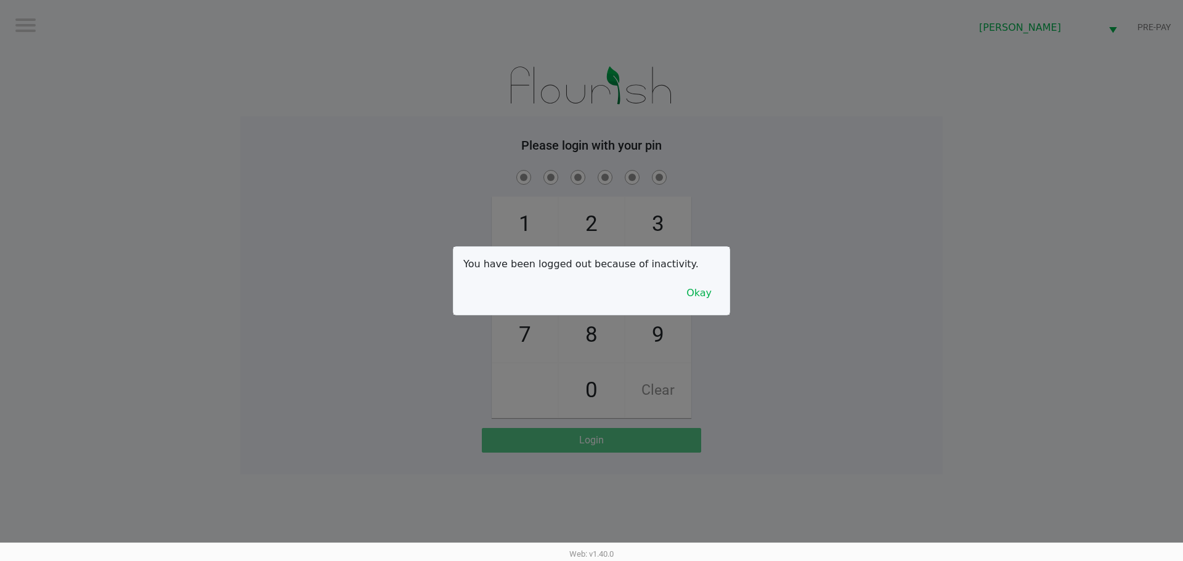
click at [713, 291] on button "Okay" at bounding box center [698, 293] width 41 height 23
click at [766, 285] on div "1 4 7 2 5 8 0 3 6 9 Clear" at bounding box center [591, 293] width 702 height 251
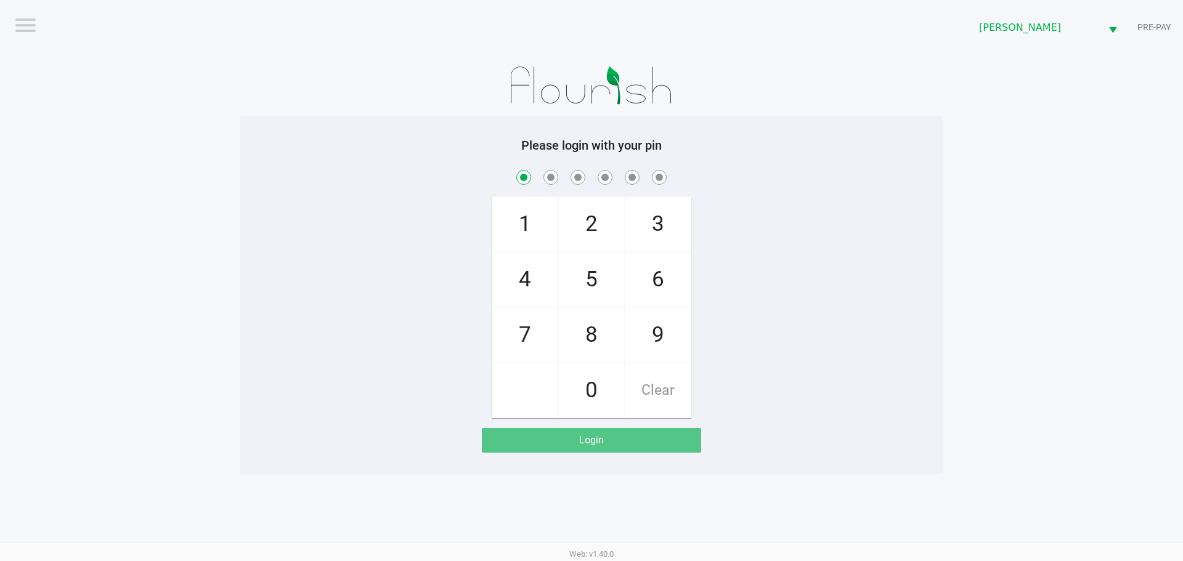
checkbox input "true"
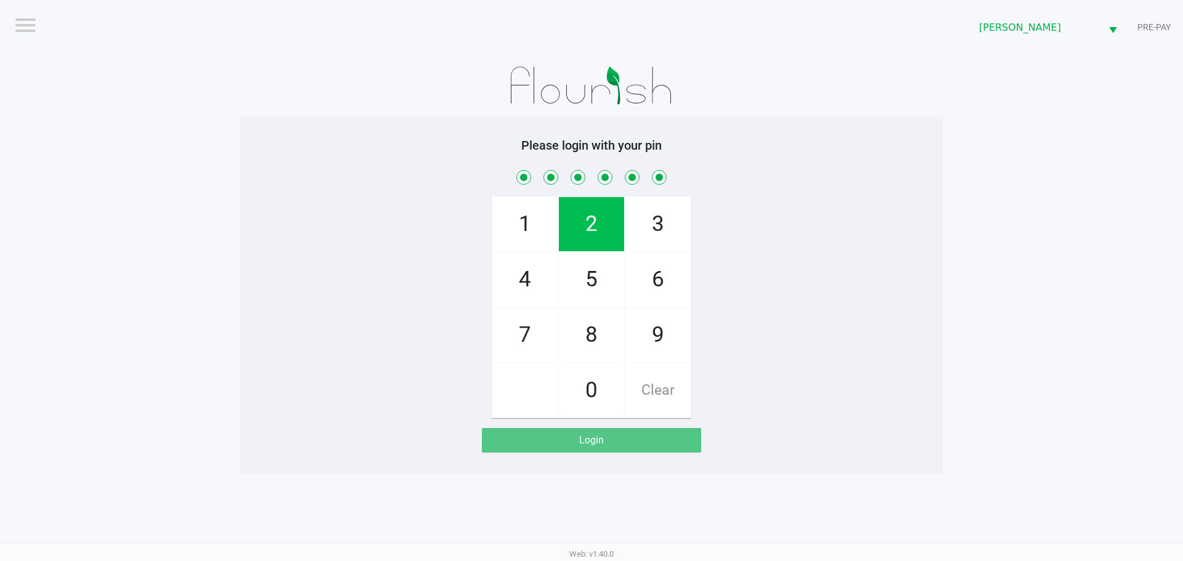
checkbox input "true"
